Goal: Information Seeking & Learning: Find specific fact

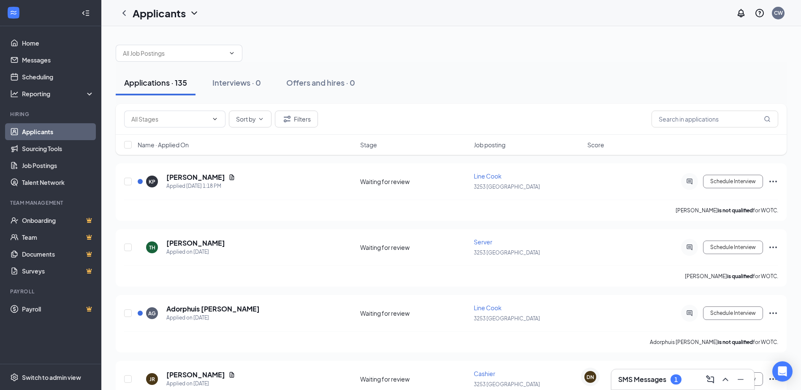
click at [637, 381] on h3 "SMS Messages" at bounding box center [642, 379] width 48 height 9
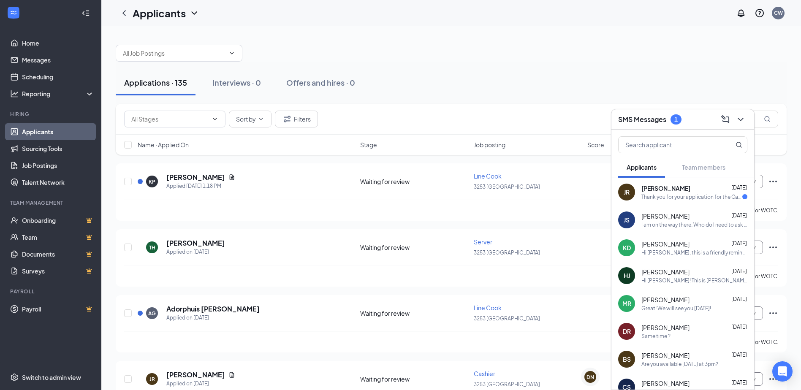
click at [675, 200] on div "Thank you for your application for the Cashier . We are currently reviewing app…" at bounding box center [692, 196] width 101 height 7
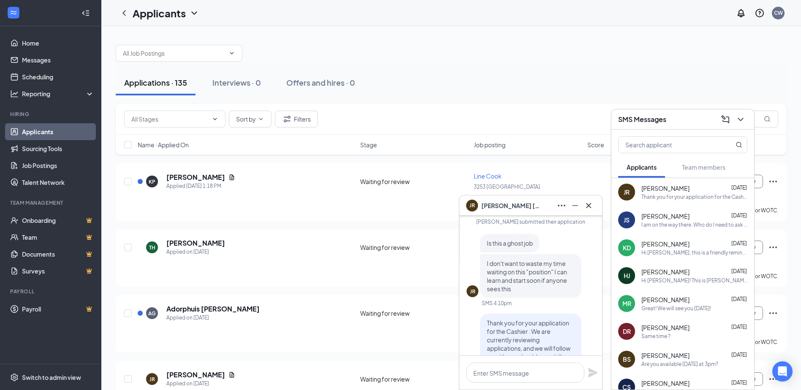
scroll to position [-84, 0]
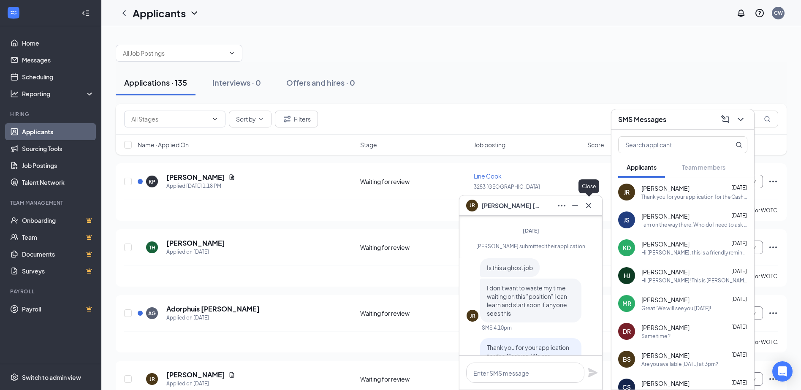
click at [590, 208] on icon "Cross" at bounding box center [589, 206] width 10 height 10
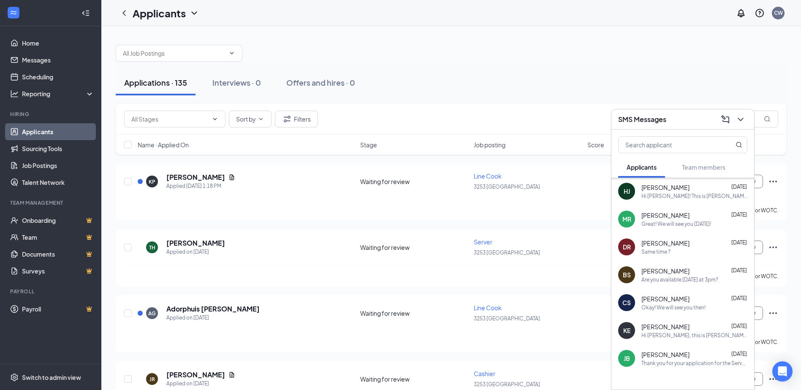
scroll to position [0, 0]
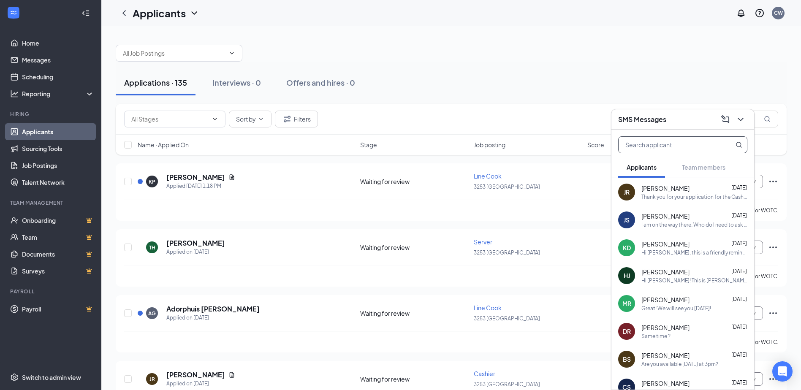
click at [667, 141] on input "text" at bounding box center [669, 145] width 100 height 16
type input "[PERSON_NAME]"
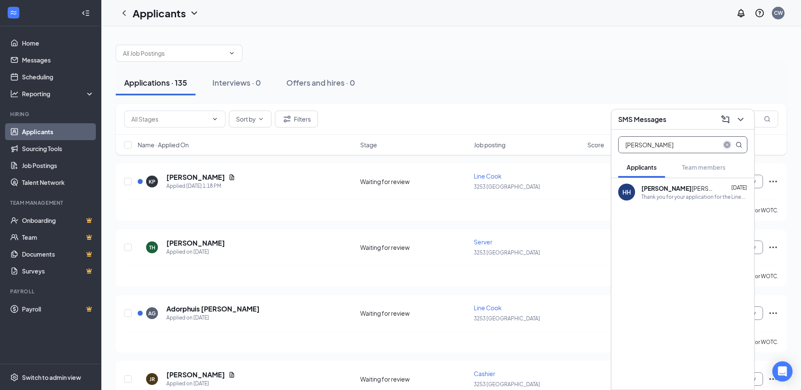
click at [725, 143] on icon "close-circle" at bounding box center [727, 144] width 7 height 7
click at [682, 150] on input "text" at bounding box center [669, 145] width 100 height 16
type input "[PERSON_NAME]"
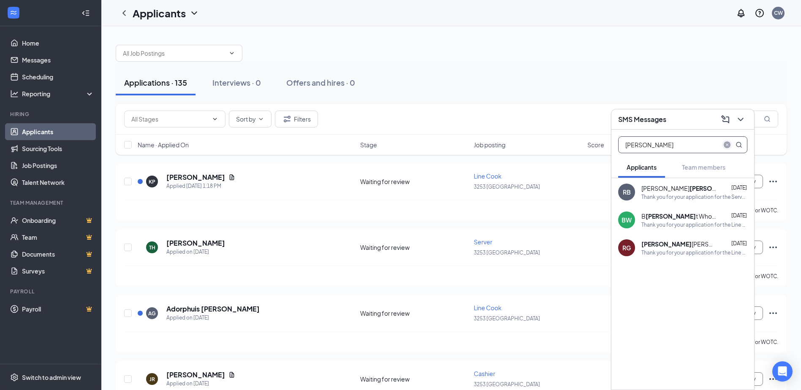
click at [724, 144] on icon "close-circle" at bounding box center [727, 144] width 7 height 7
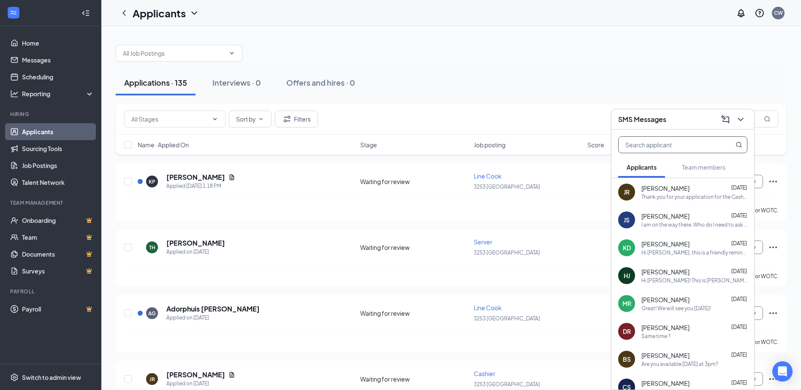
click at [688, 118] on div "SMS Messages" at bounding box center [682, 119] width 129 height 13
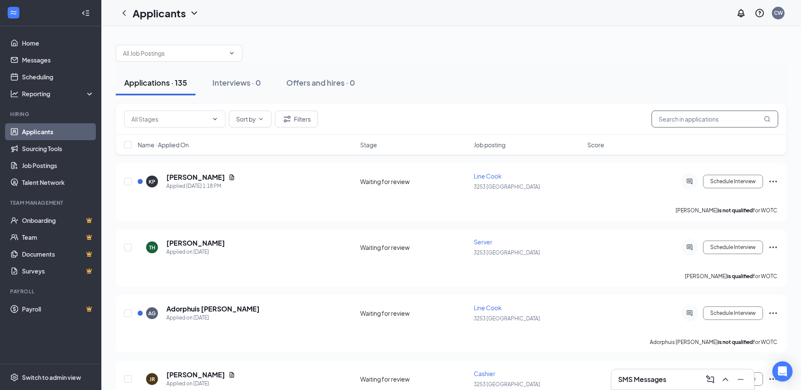
click at [722, 120] on input "text" at bounding box center [715, 119] width 127 height 17
type input "[PERSON_NAME]"
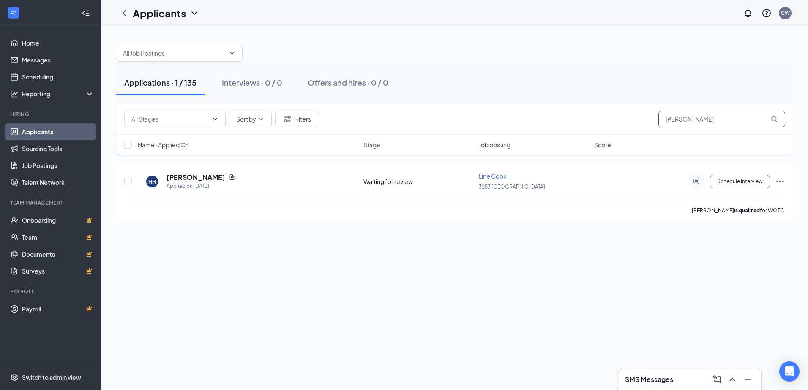
drag, startPoint x: 714, startPoint y: 122, endPoint x: 643, endPoint y: 122, distance: 71.4
click at [644, 122] on div "Sort by Filters [PERSON_NAME]" at bounding box center [454, 119] width 661 height 17
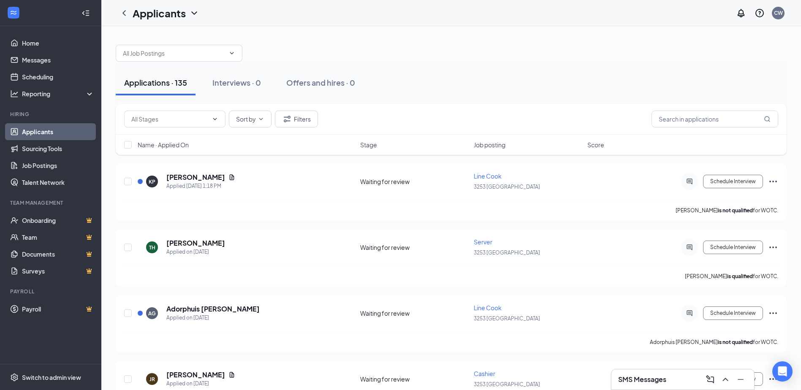
click at [658, 378] on h3 "SMS Messages" at bounding box center [642, 379] width 48 height 9
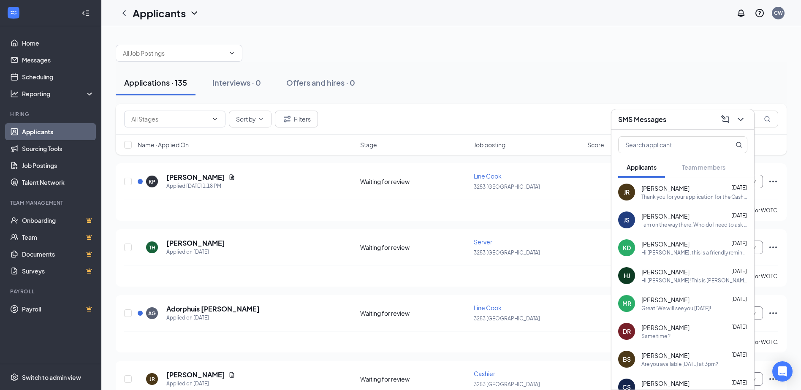
click at [645, 194] on div "Thank you for your application for the Cashier . We are currently reviewing app…" at bounding box center [695, 196] width 106 height 7
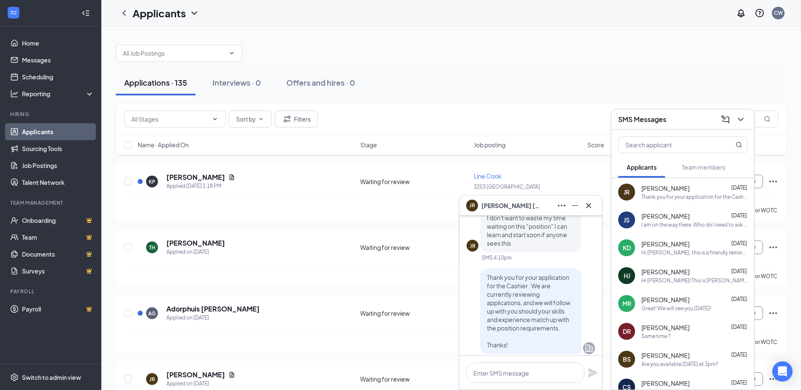
scroll to position [-99, 0]
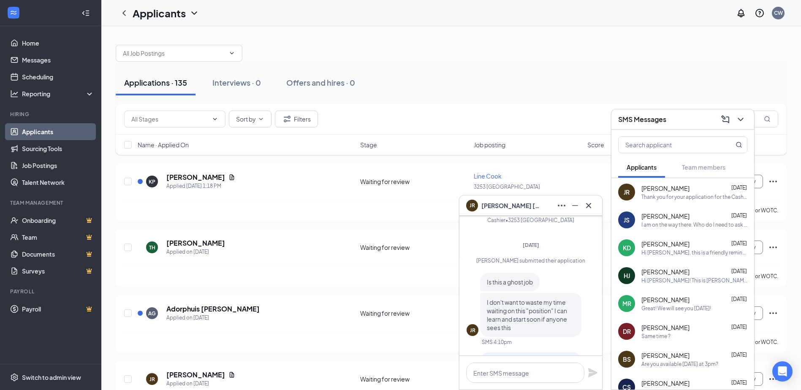
click at [512, 206] on div "JR [PERSON_NAME]" at bounding box center [530, 206] width 129 height 14
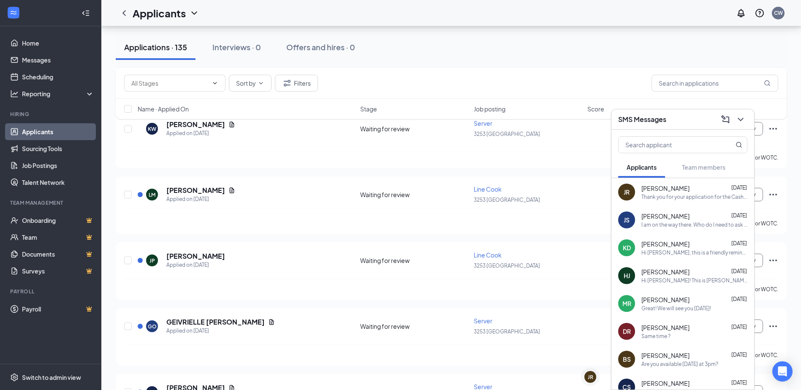
scroll to position [1309, 0]
